Goal: Task Accomplishment & Management: Manage account settings

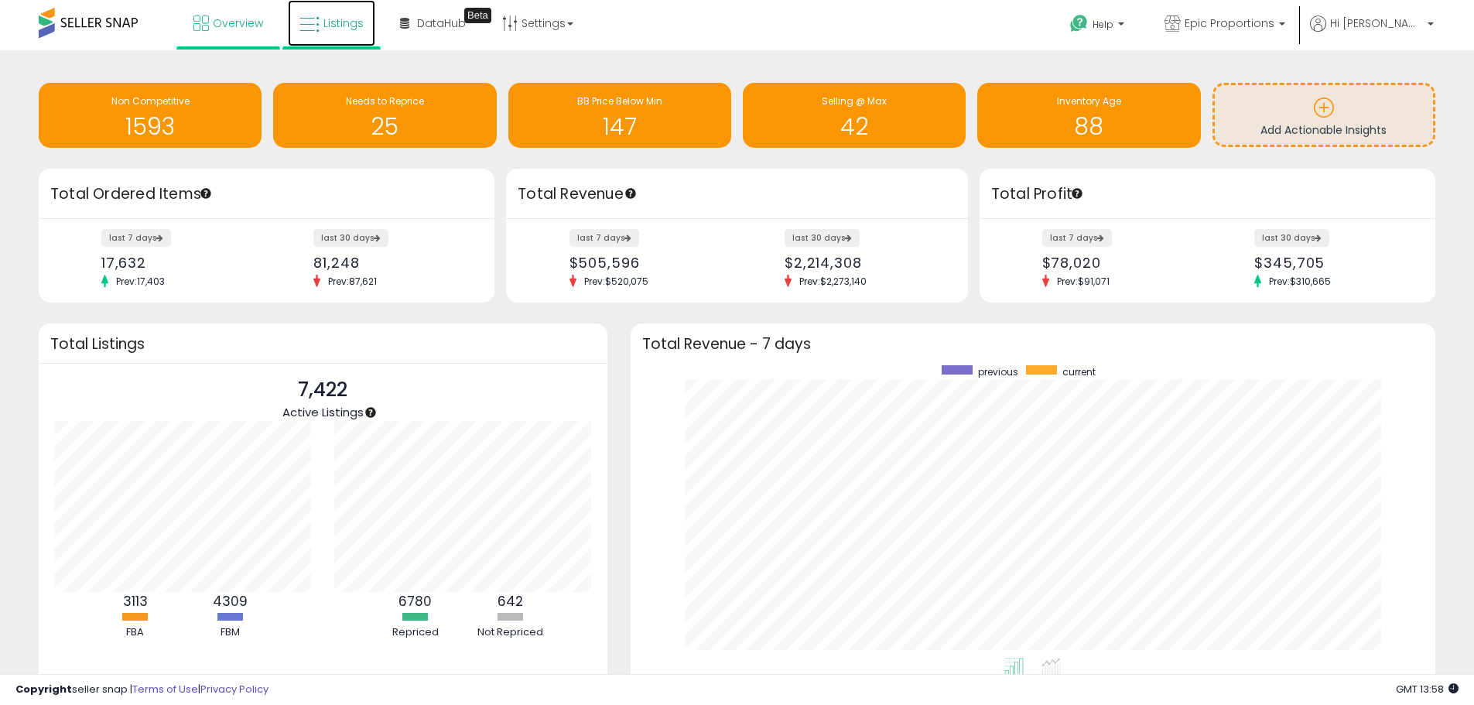
click at [354, 17] on span "Listings" at bounding box center [343, 22] width 40 height 15
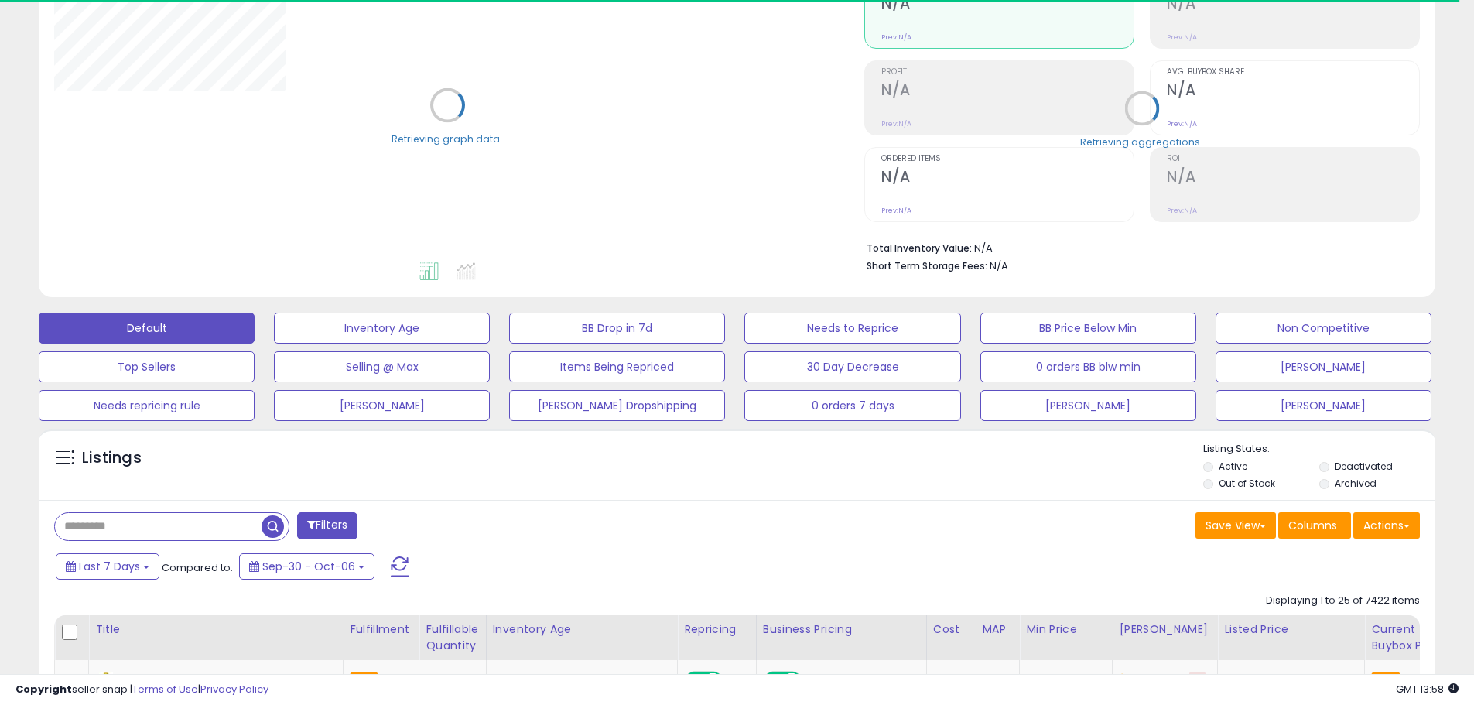
scroll to position [387, 0]
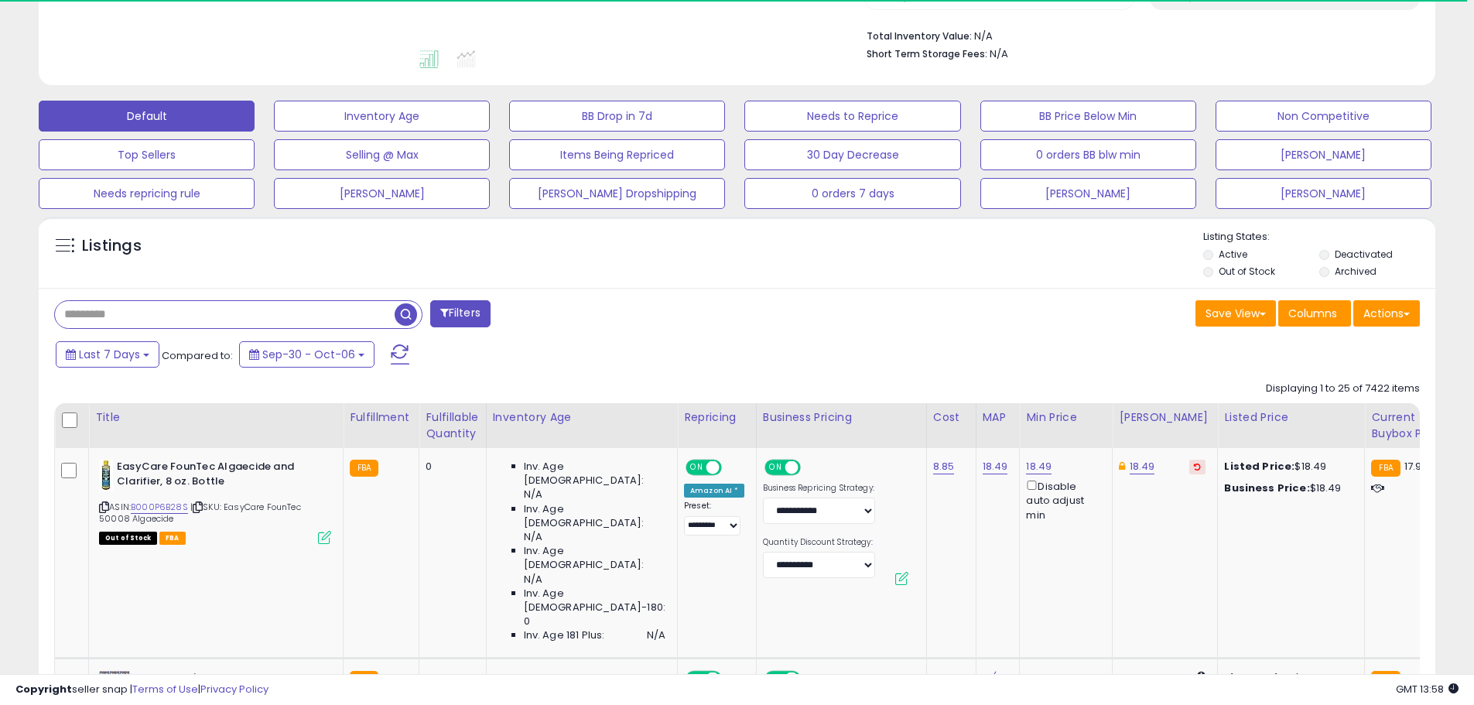
click at [182, 313] on input "text" at bounding box center [225, 314] width 340 height 27
type input "*****"
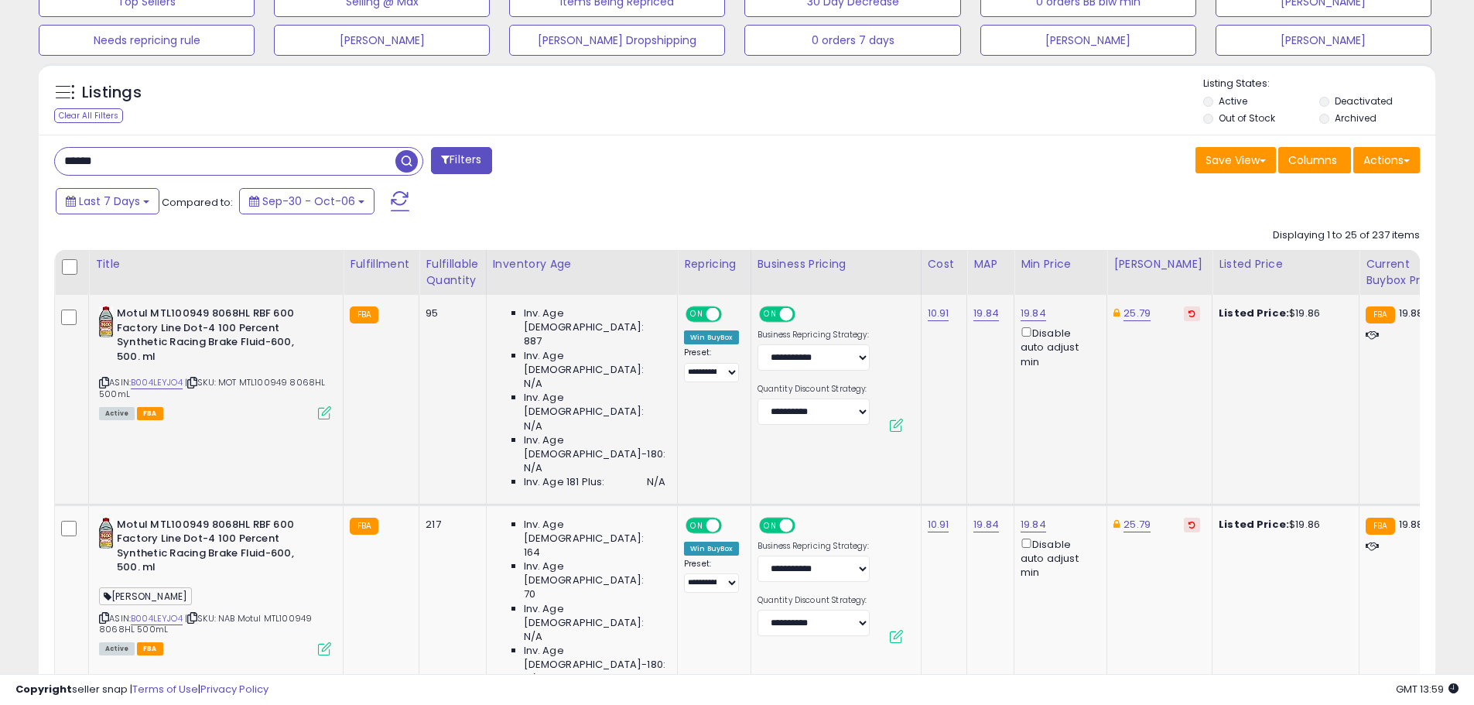
scroll to position [542, 0]
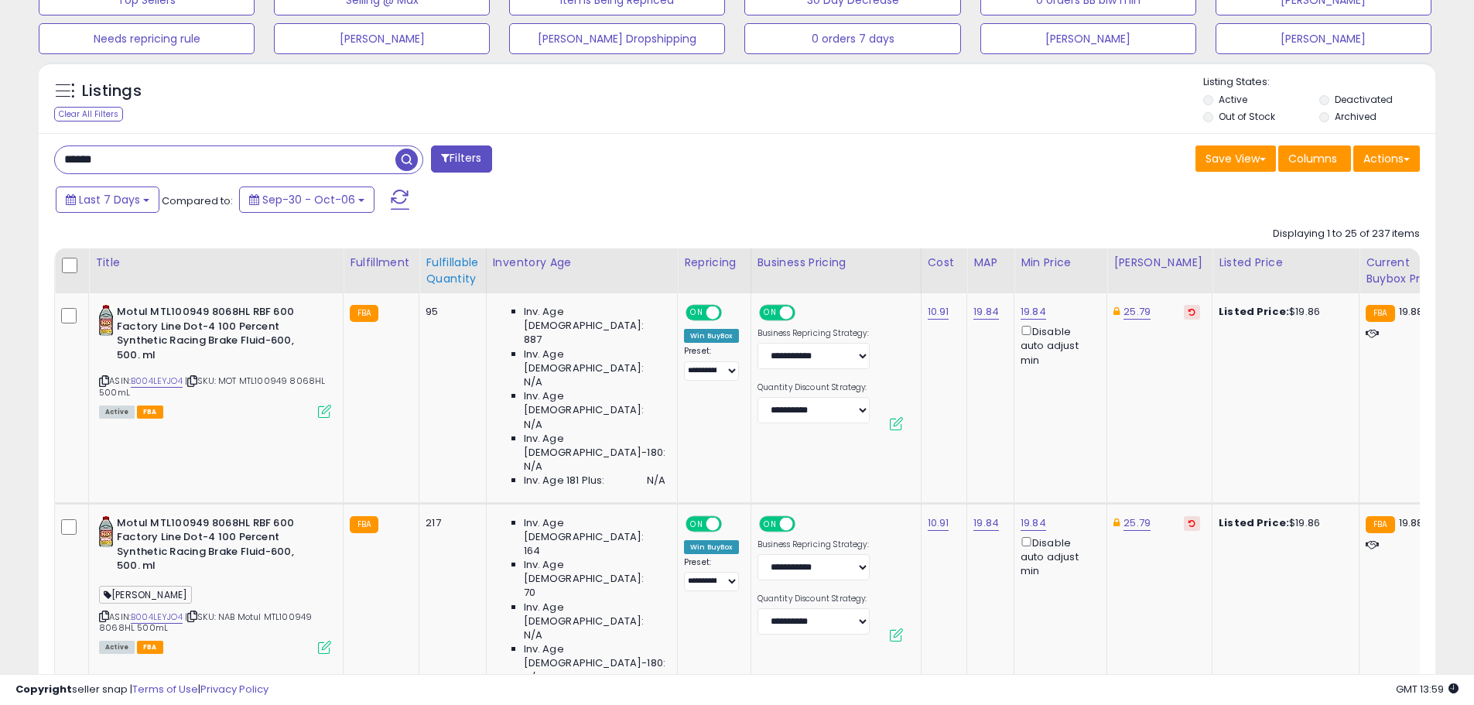
click at [478, 272] on div "Fulfillable Quantity" at bounding box center [452, 271] width 53 height 33
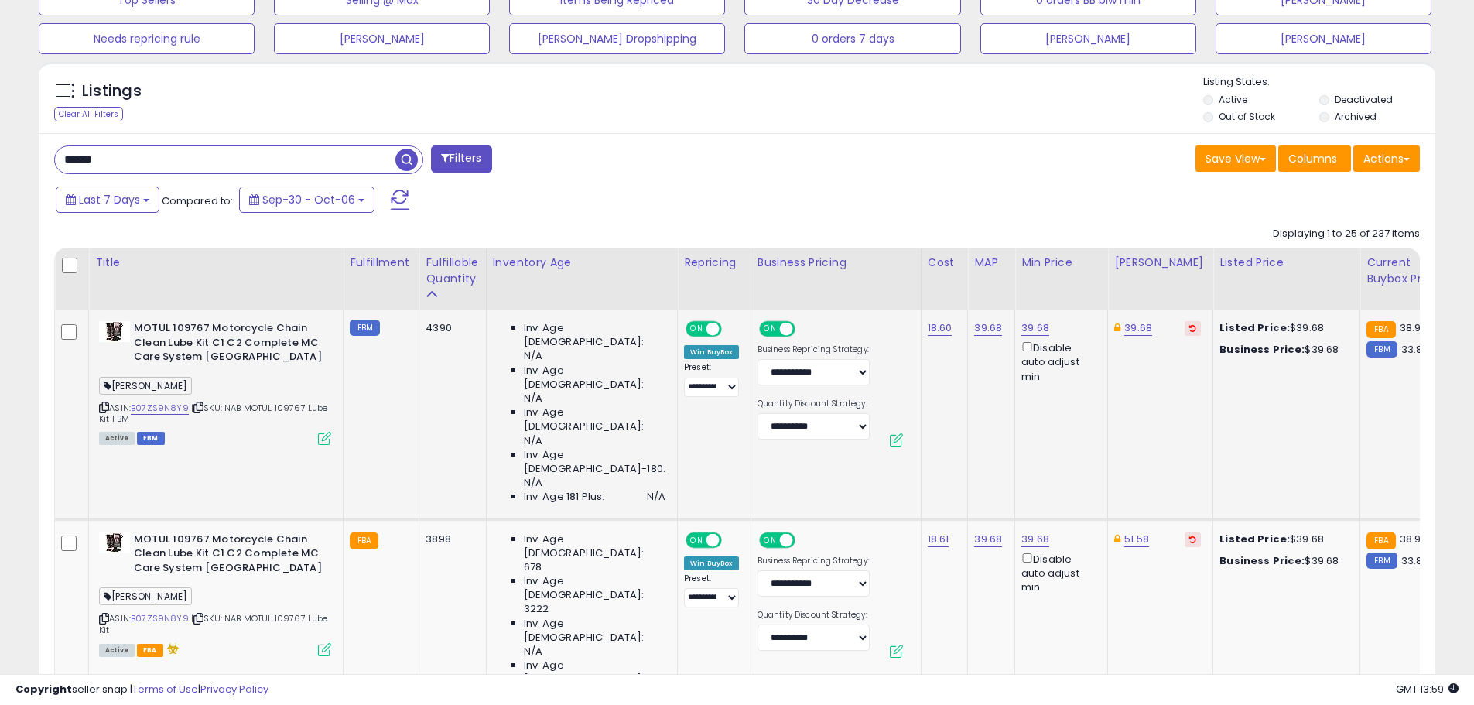
scroll to position [696, 0]
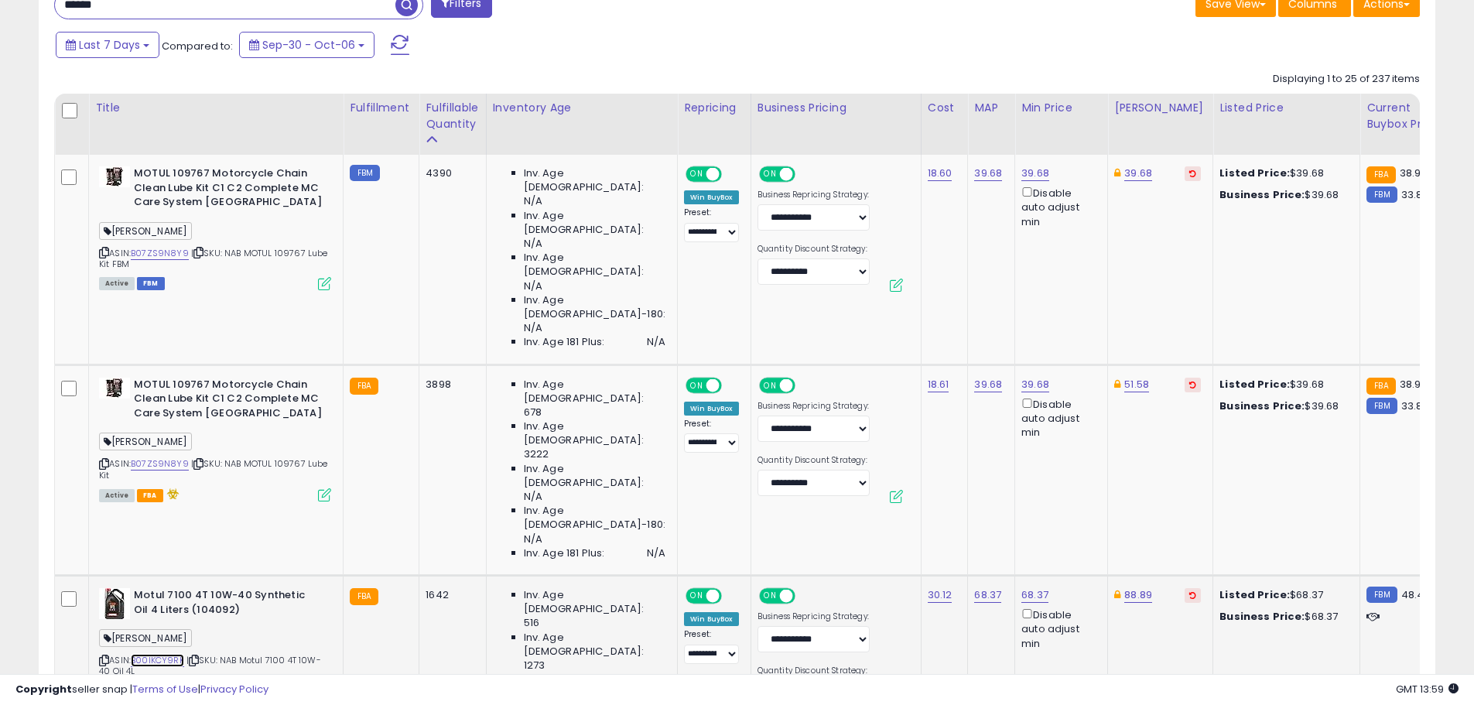
click at [170, 654] on link "B00IKCY9RK" at bounding box center [157, 660] width 53 height 13
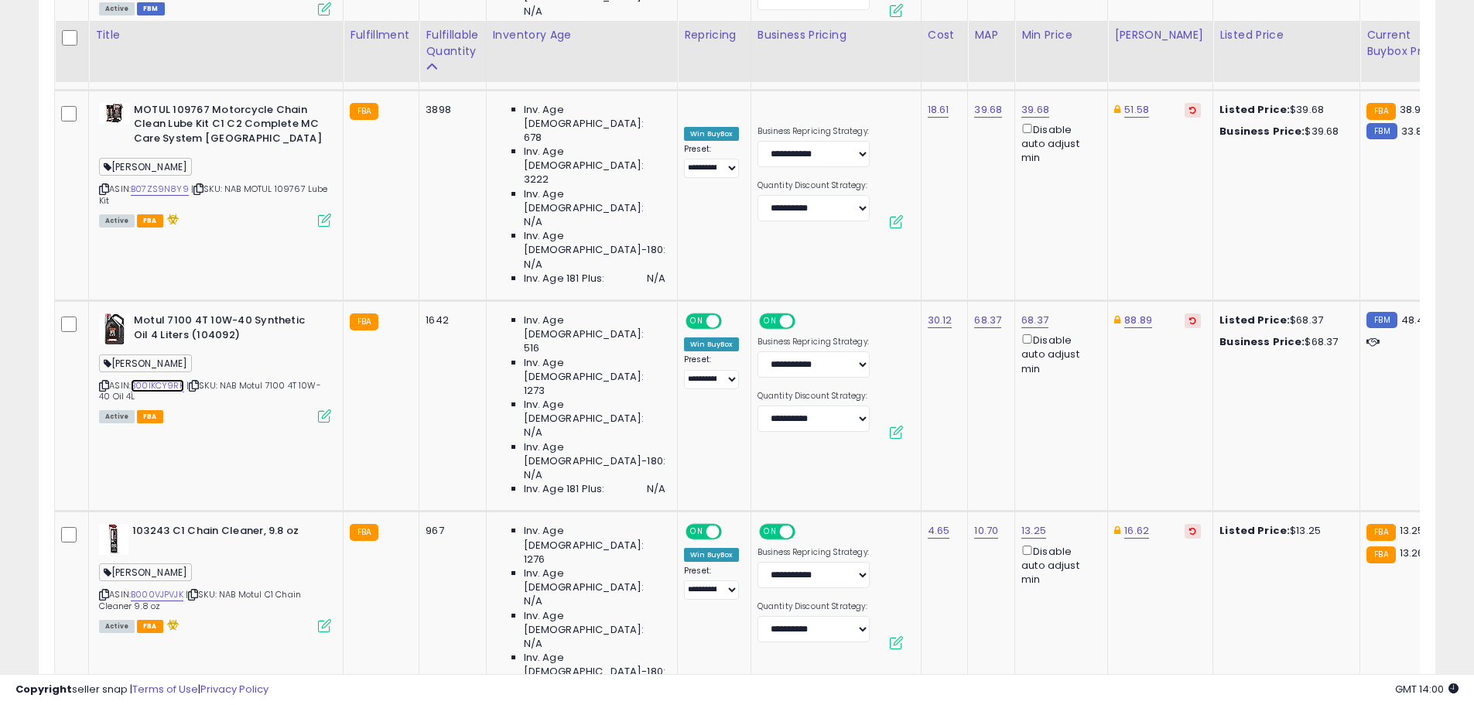
scroll to position [1006, 0]
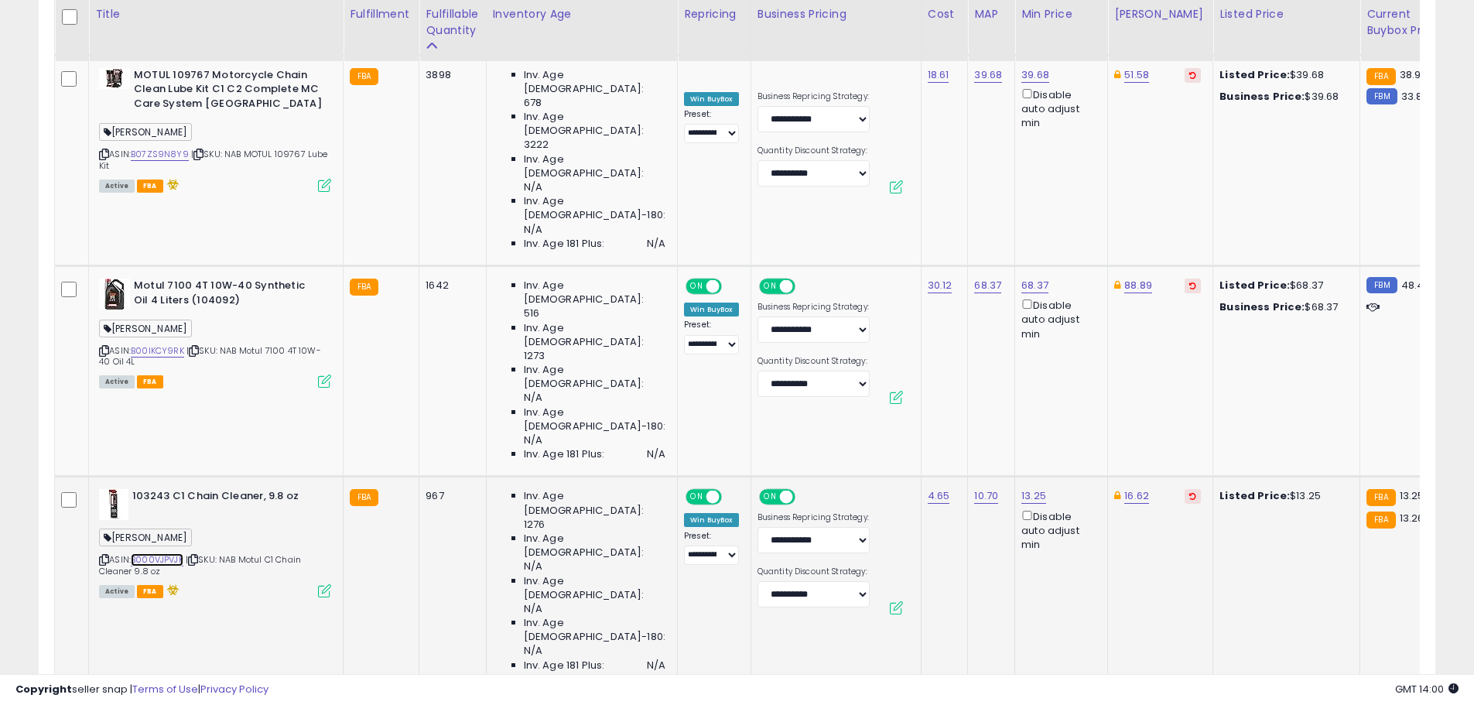
click at [174, 553] on link "B000VJPVJK" at bounding box center [157, 559] width 53 height 13
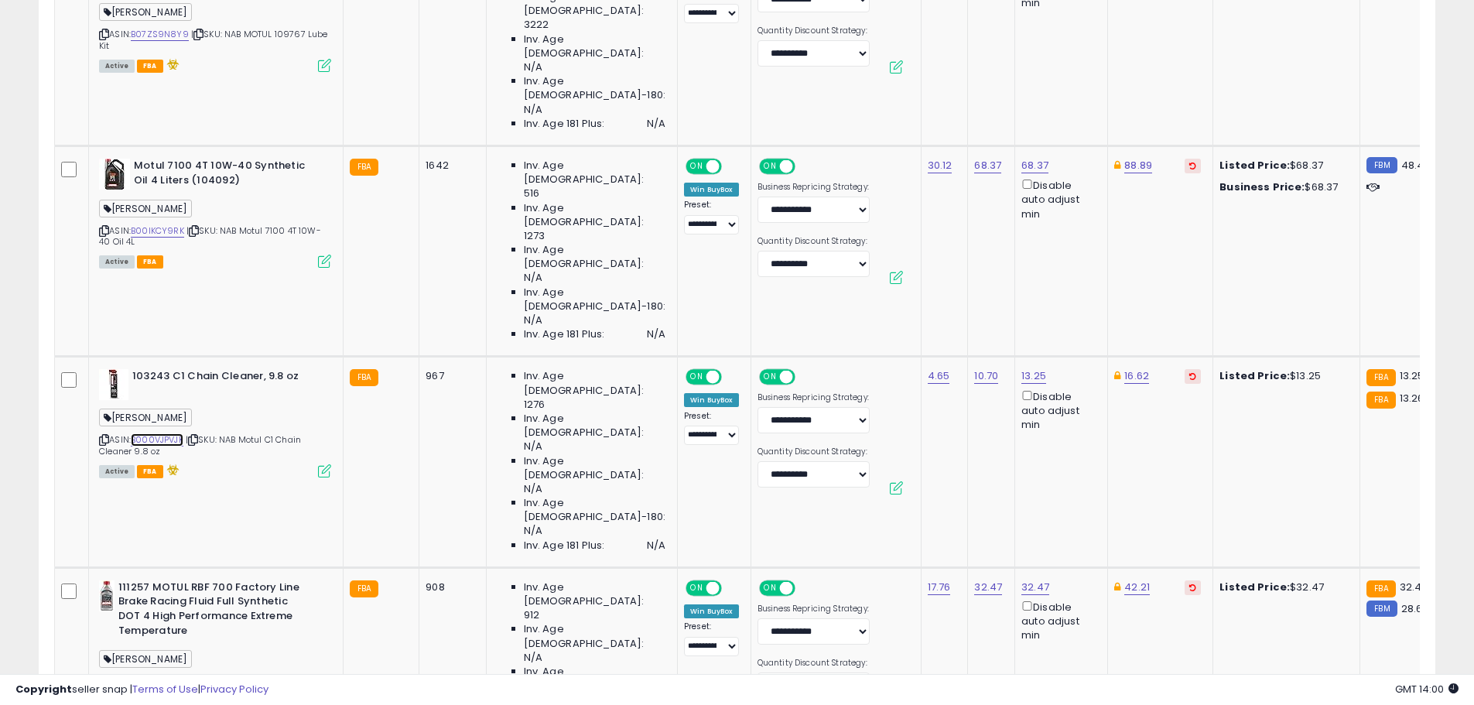
scroll to position [1161, 0]
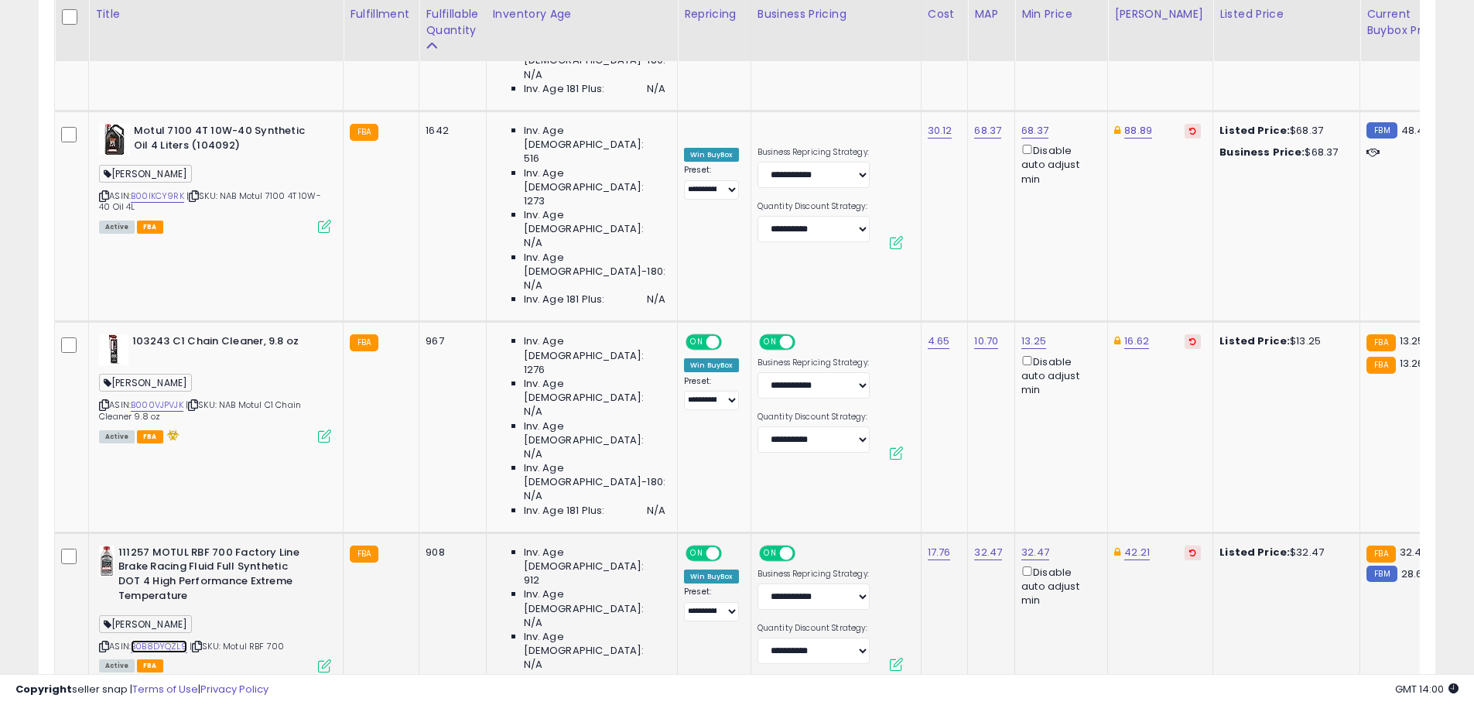
click at [160, 640] on link "B0B8DYQZL9" at bounding box center [159, 646] width 56 height 13
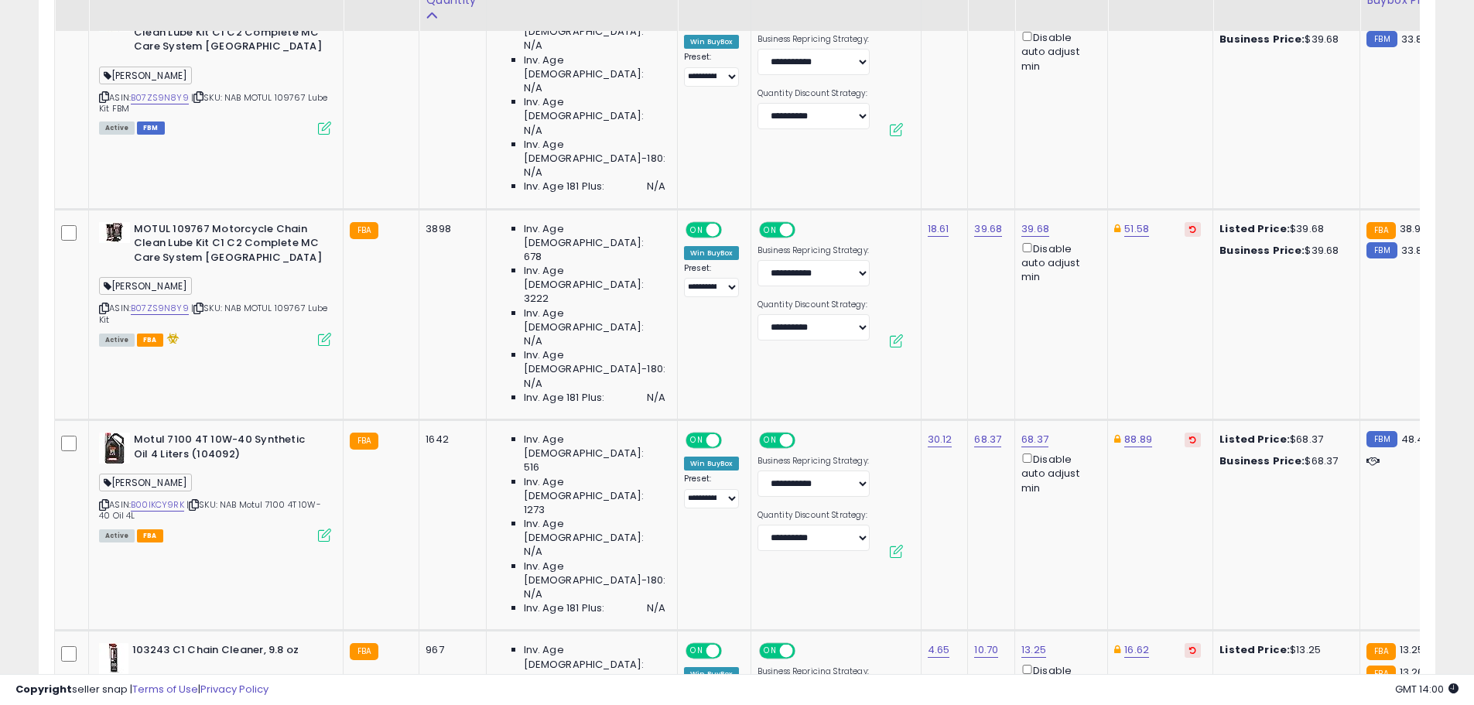
scroll to position [774, 0]
